Goal: Information Seeking & Learning: Learn about a topic

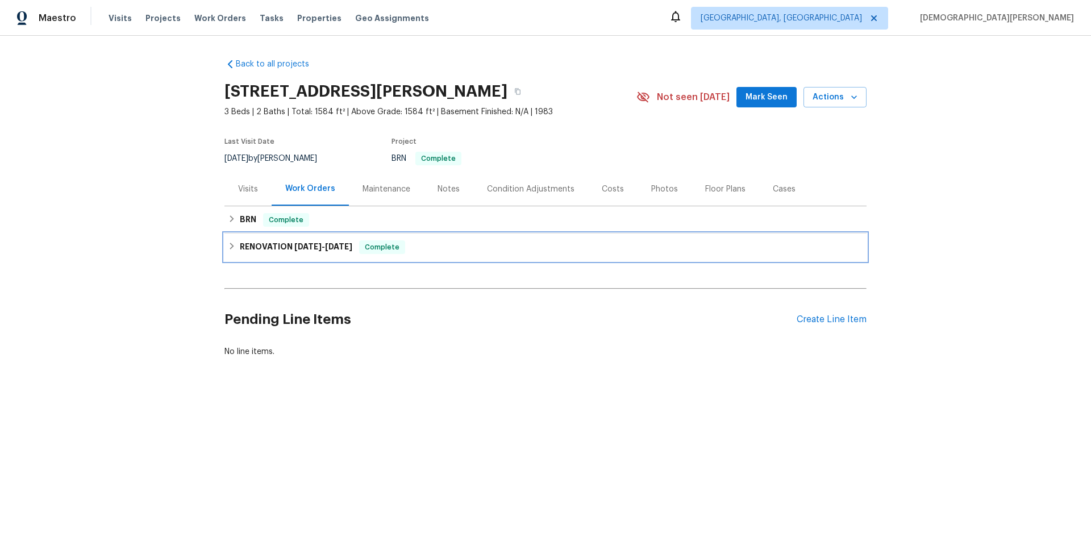
click at [259, 248] on h6 "RENOVATION [DATE] - [DATE]" at bounding box center [296, 247] width 113 height 14
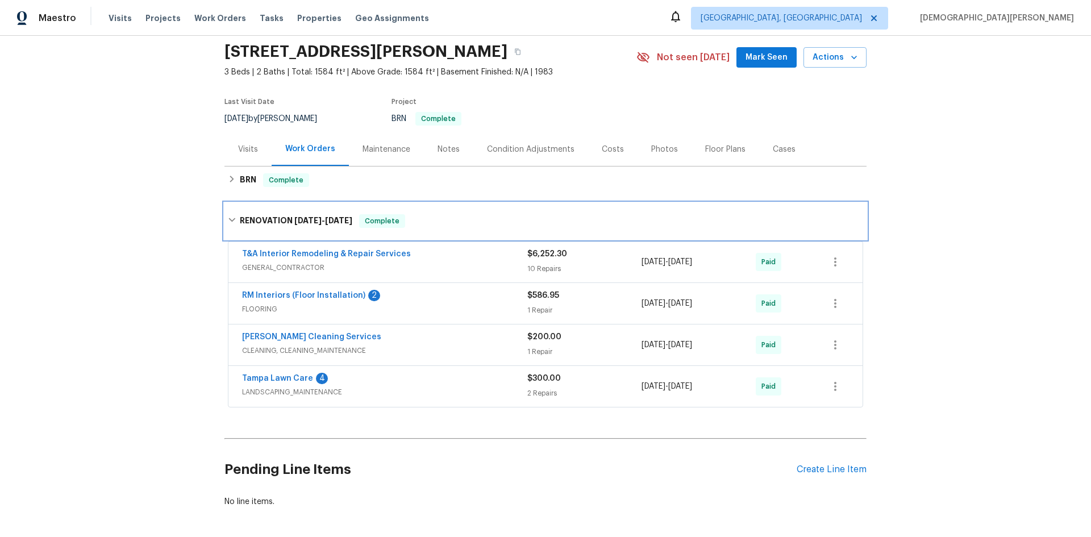
scroll to position [57, 0]
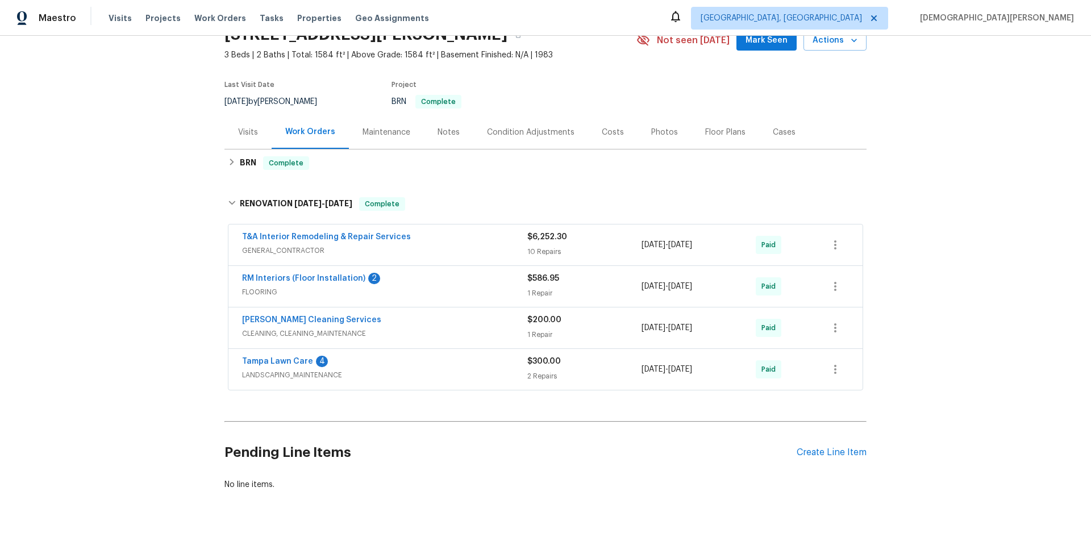
click at [299, 296] on span "FLOORING" at bounding box center [384, 292] width 285 height 11
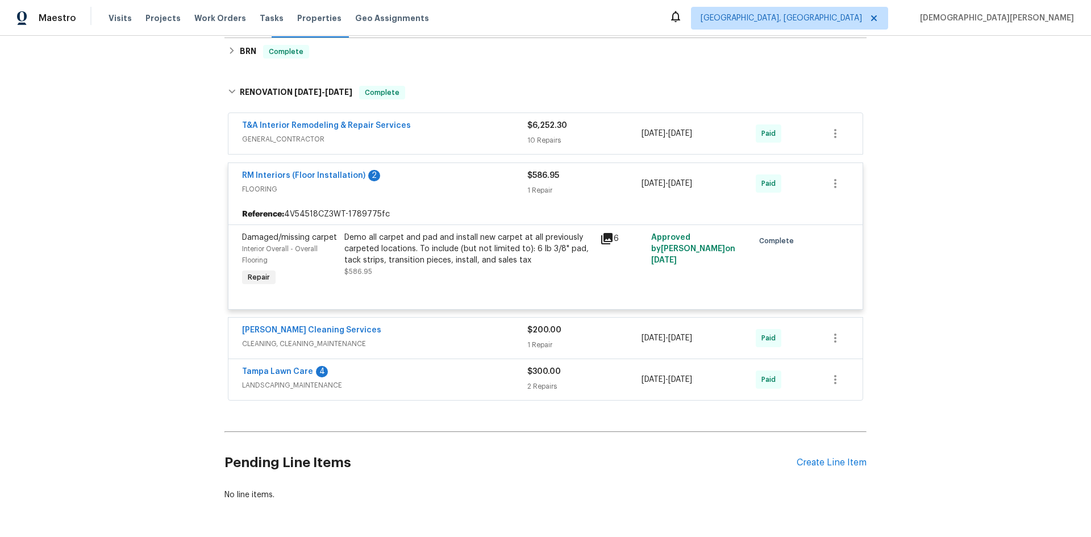
scroll to position [171, 0]
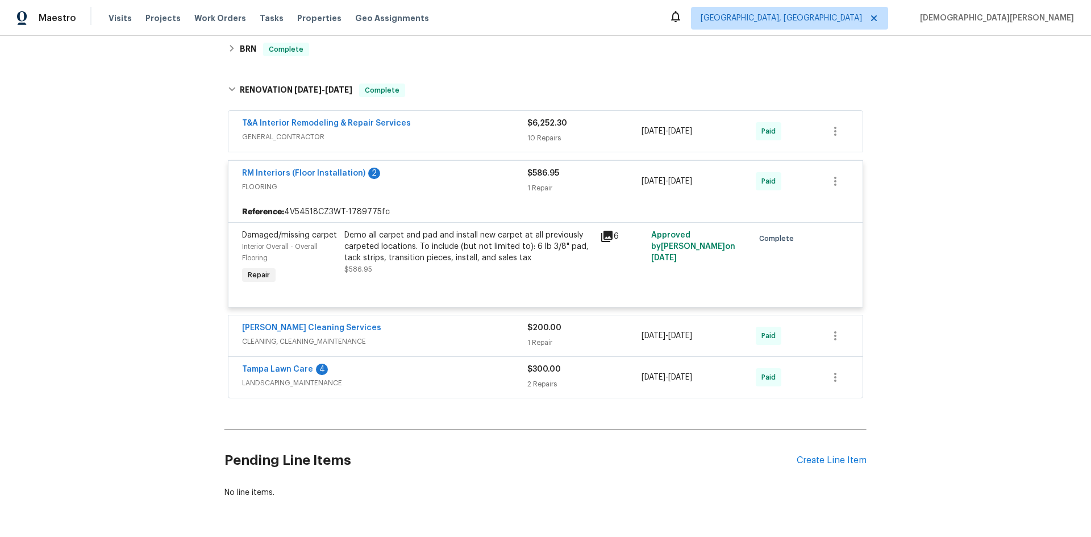
click at [298, 380] on span "LANDSCAPING_MAINTENANCE" at bounding box center [384, 382] width 285 height 11
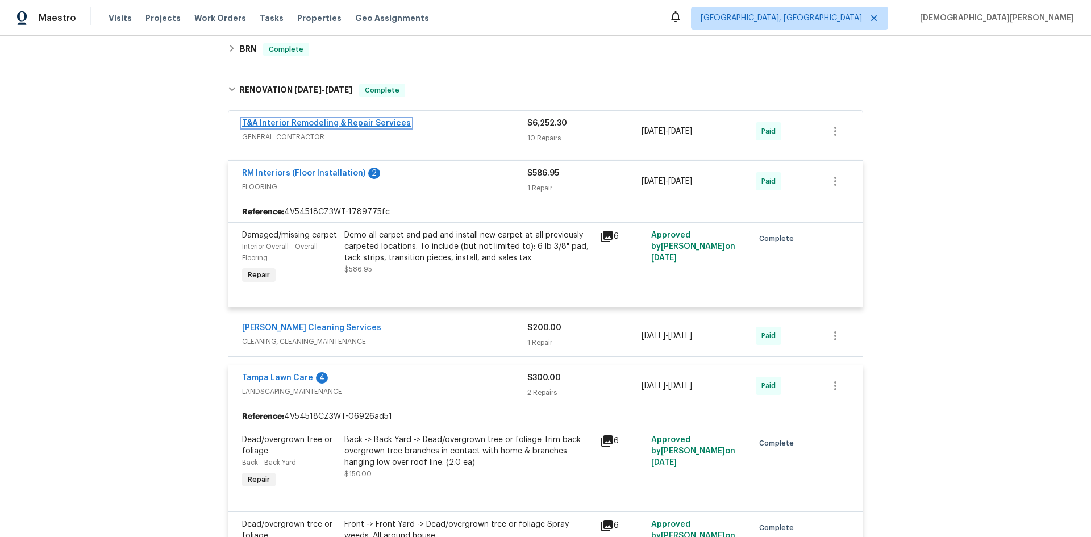
click at [381, 127] on link "T&A Interior Remodeling & Repair Services" at bounding box center [326, 123] width 169 height 8
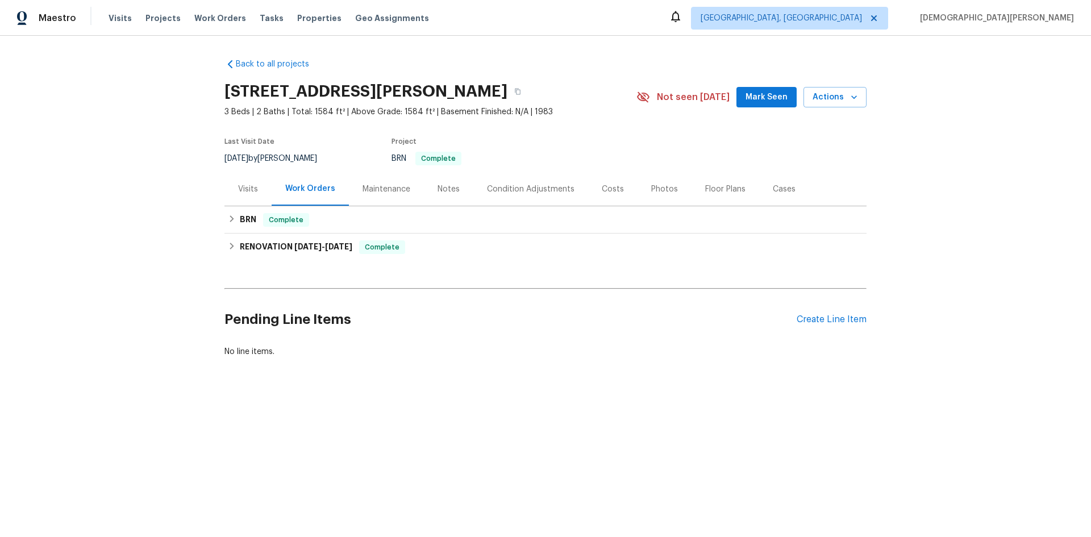
click at [243, 234] on div "RENOVATION [DATE] - [DATE] Complete T&A Interior Remodeling & Repair Services G…" at bounding box center [546, 247] width 642 height 27
click at [237, 228] on div "BRN Complete" at bounding box center [546, 219] width 642 height 27
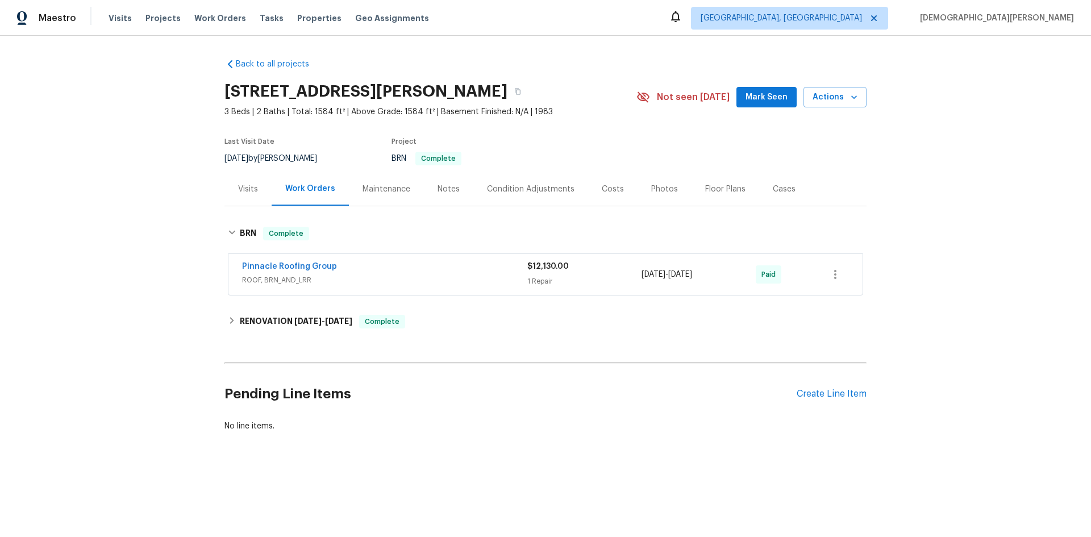
click at [253, 290] on div "Pinnacle Roofing Group ROOF, BRN_AND_LRR $12,130.00 1 Repair 1/12/2022 - 1/26/2…" at bounding box center [546, 274] width 634 height 41
click at [375, 287] on div "Pinnacle Roofing Group ROOF, BRN_AND_LRR" at bounding box center [384, 274] width 285 height 27
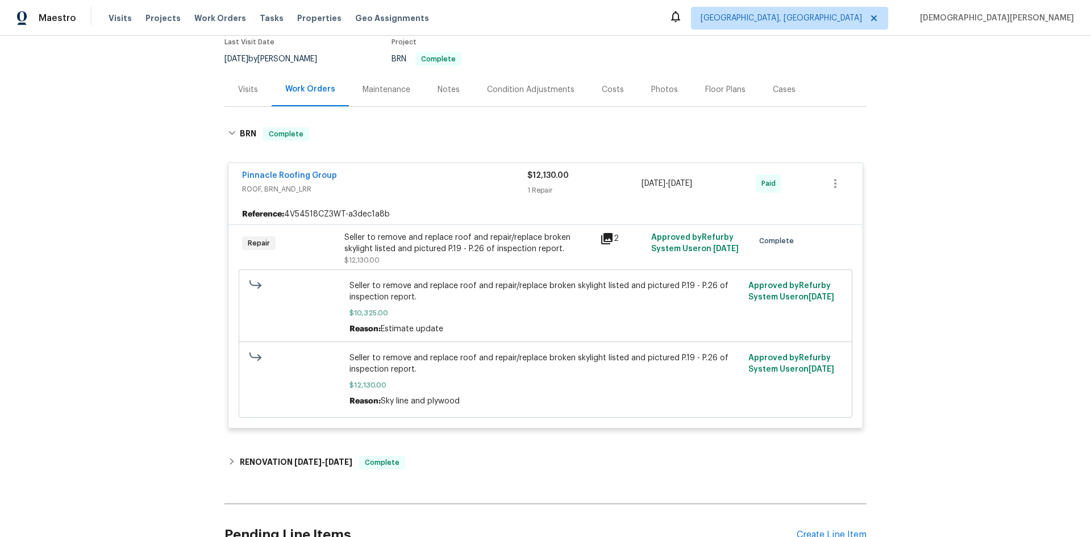
scroll to position [221, 0]
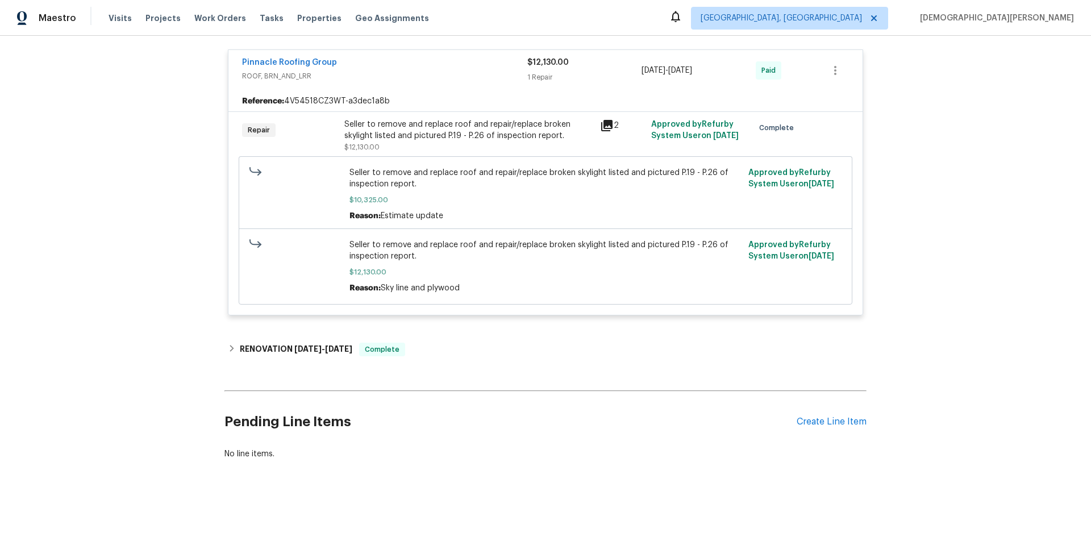
click at [793, 241] on span "Approved by Refurby System User on 1/27/2022" at bounding box center [792, 250] width 86 height 19
click at [836, 64] on icon "button" at bounding box center [836, 71] width 14 height 14
click at [708, 124] on div at bounding box center [545, 268] width 1091 height 537
click at [600, 119] on icon at bounding box center [607, 126] width 14 height 14
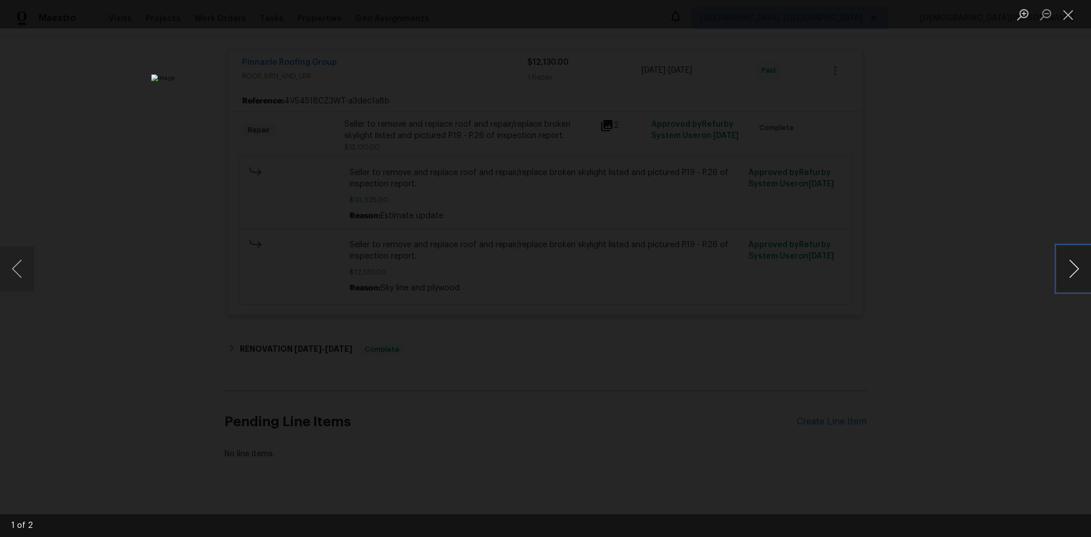
click at [1083, 255] on button "Next image" at bounding box center [1074, 268] width 34 height 45
click at [733, 177] on div "Lightbox" at bounding box center [545, 268] width 1091 height 537
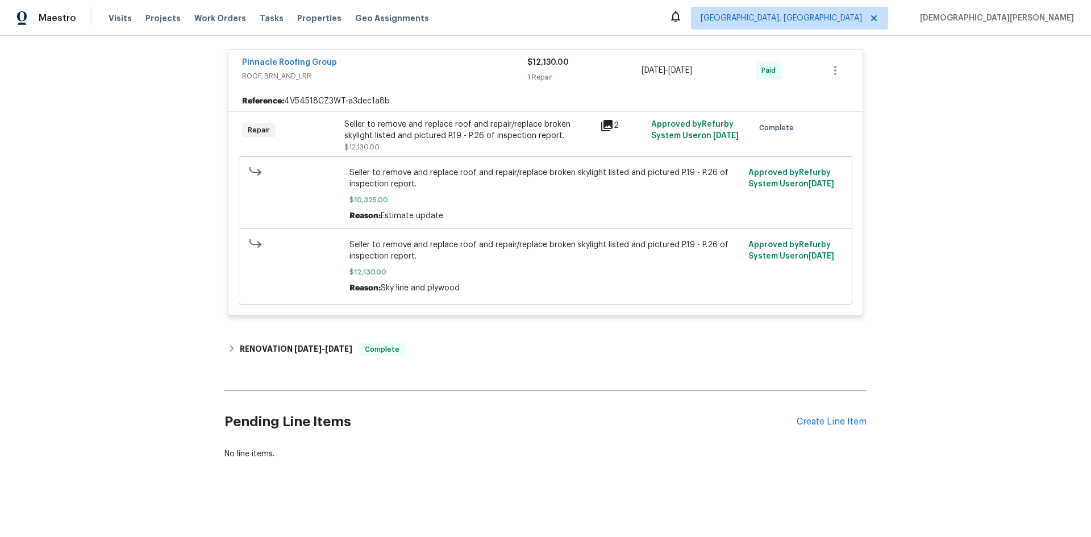
click at [801, 247] on span "Approved by Refurby System User on 1/27/2022" at bounding box center [792, 250] width 86 height 19
click at [791, 260] on div "Approved by Refurby System User on 1/27/2022" at bounding box center [795, 266] width 100 height 61
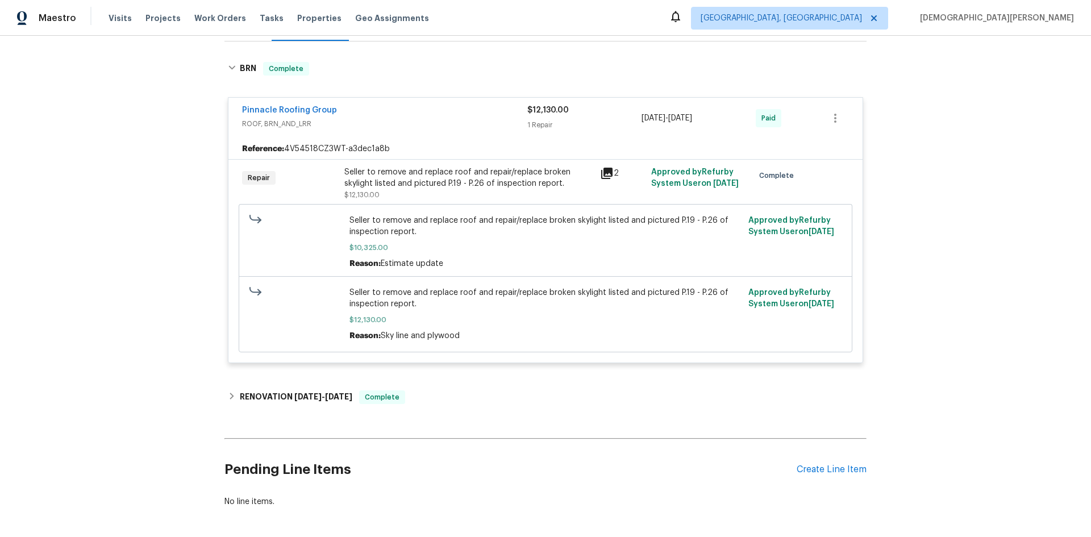
scroll to position [171, 0]
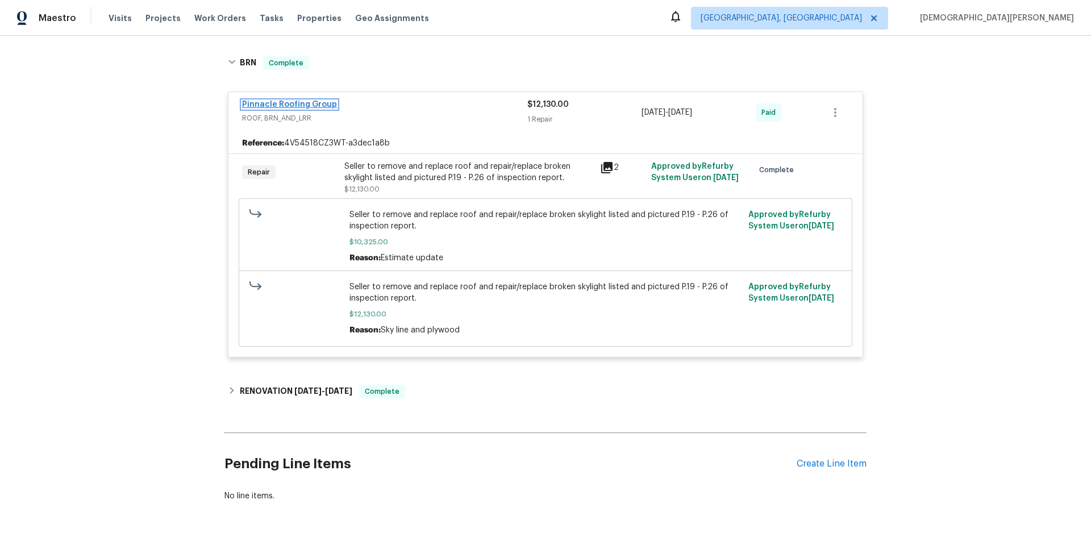
click at [298, 103] on link "Pinnacle Roofing Group" at bounding box center [289, 105] width 95 height 8
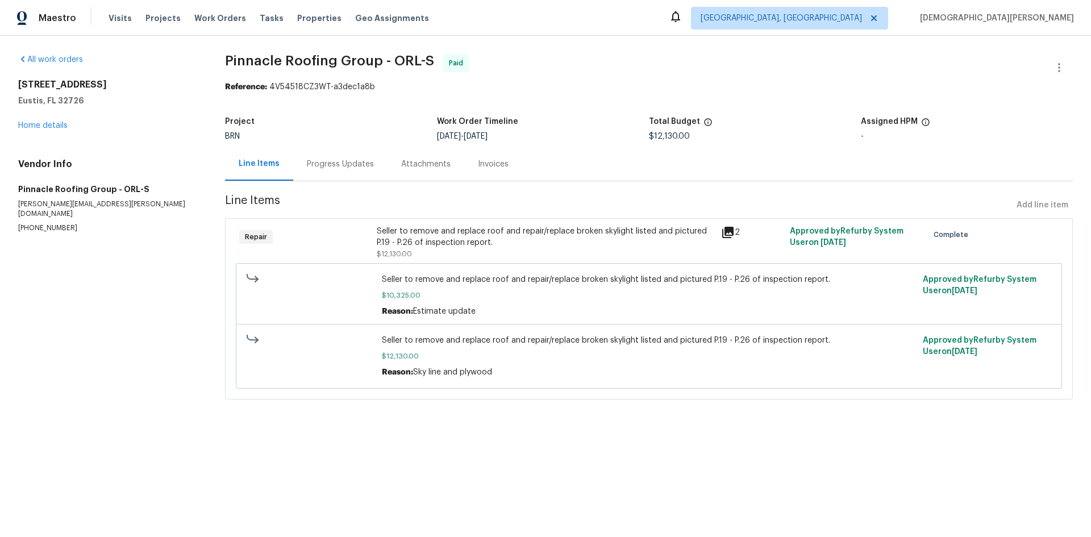
click at [310, 60] on span "Pinnacle Roofing Group - ORL-S" at bounding box center [329, 61] width 209 height 14
copy span "Pinnacle Roofing Group - ORL-S"
click at [824, 245] on span "1/27/2022" at bounding box center [834, 243] width 26 height 8
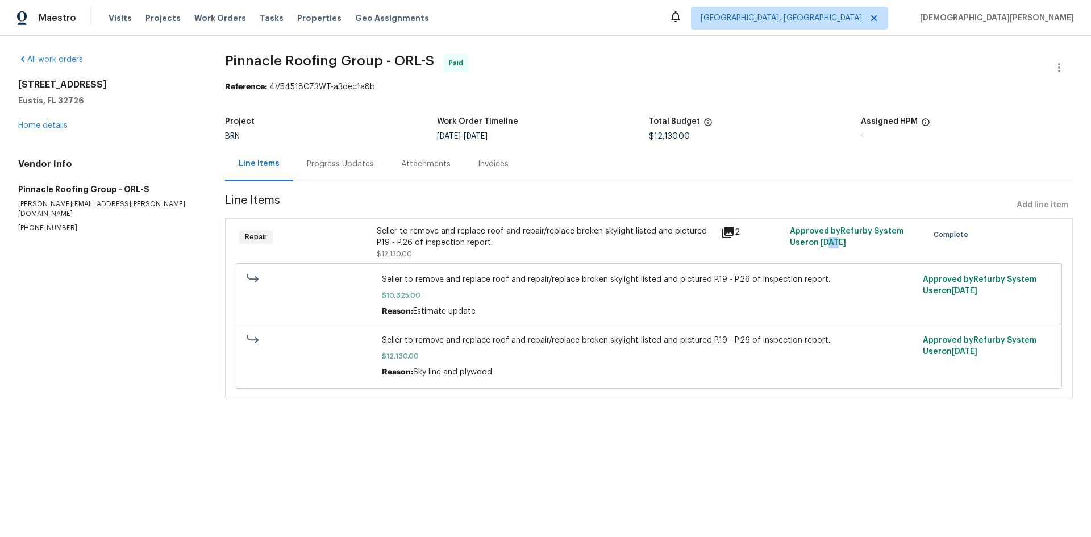
click at [824, 245] on span "1/27/2022" at bounding box center [834, 243] width 26 height 8
click at [530, 325] on div "Seller to remove and replace roof and repair/replace broken skylight listed and…" at bounding box center [649, 356] width 827 height 65
click at [336, 165] on div "Progress Updates" at bounding box center [340, 164] width 67 height 11
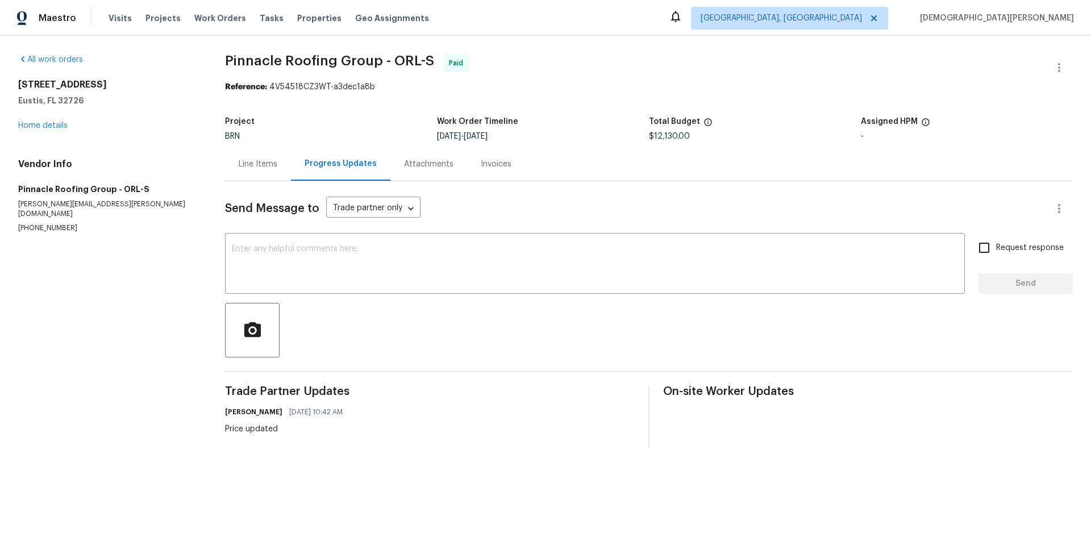
click at [263, 159] on div "Line Items" at bounding box center [258, 164] width 39 height 11
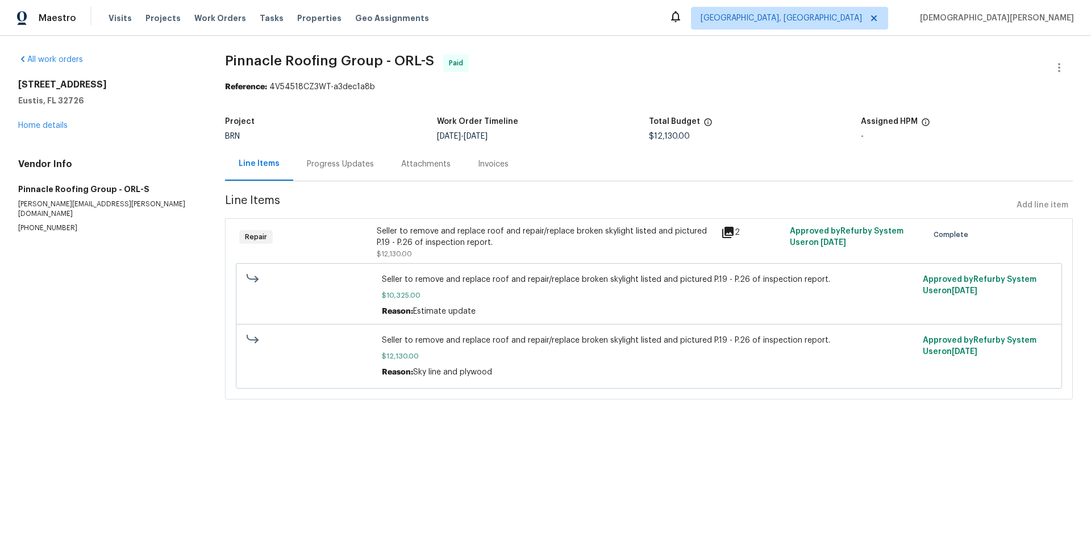
click at [382, 168] on div "Progress Updates" at bounding box center [340, 164] width 94 height 34
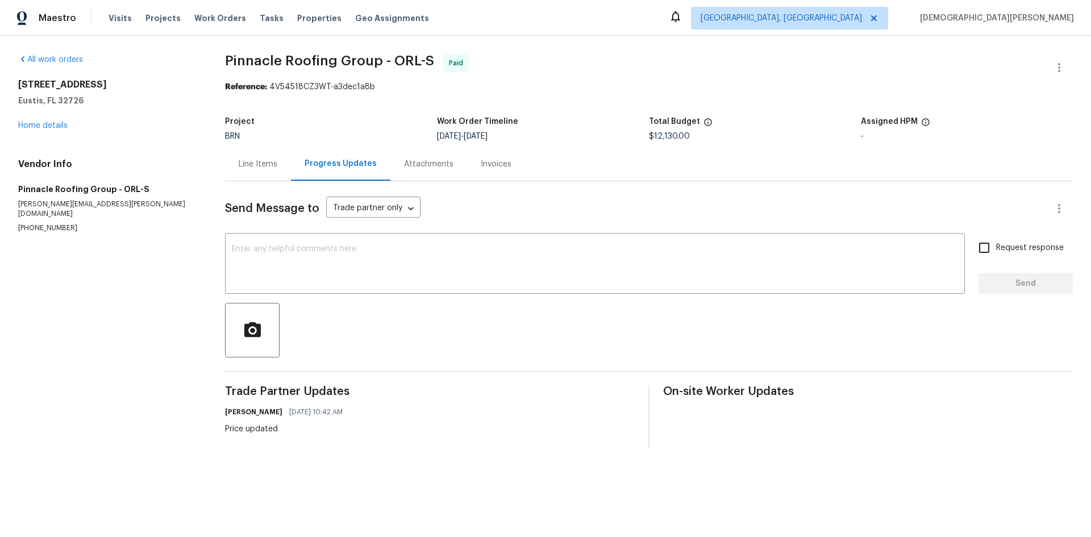
click at [414, 170] on div "Attachments" at bounding box center [429, 164] width 77 height 34
